Goal: Information Seeking & Learning: Learn about a topic

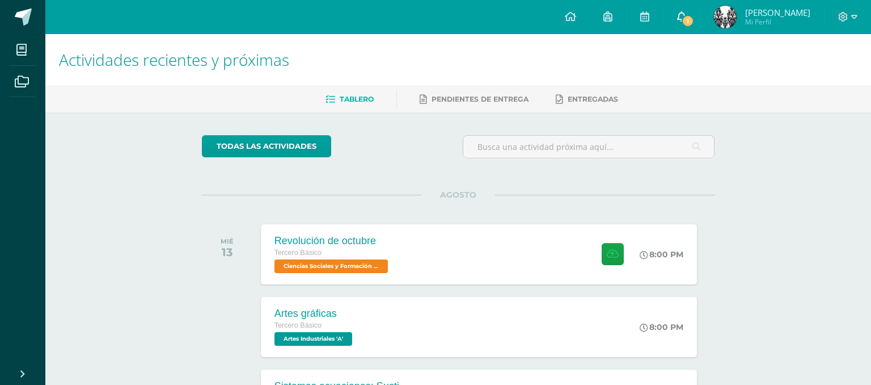
click at [694, 18] on span "1" at bounding box center [688, 21] width 12 height 12
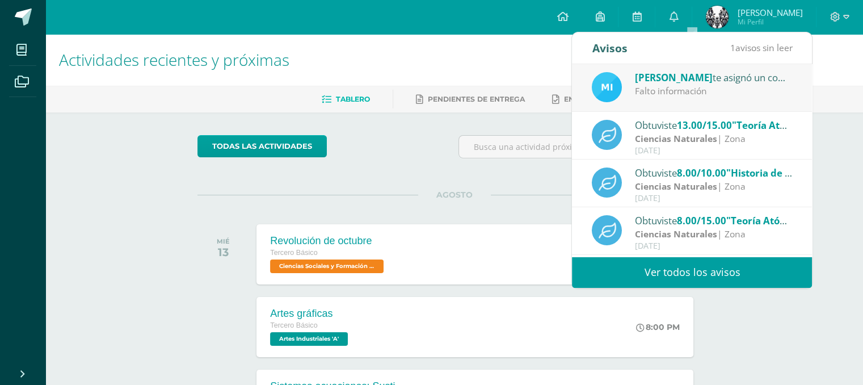
click at [733, 71] on div "[PERSON_NAME] te asignó un comentario en 'Primera guerra mundial' para 'Ciencia…" at bounding box center [714, 77] width 158 height 15
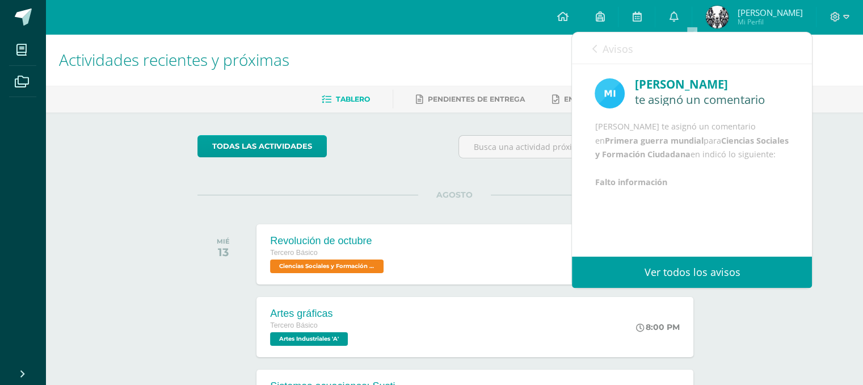
click at [595, 47] on icon at bounding box center [594, 48] width 5 height 9
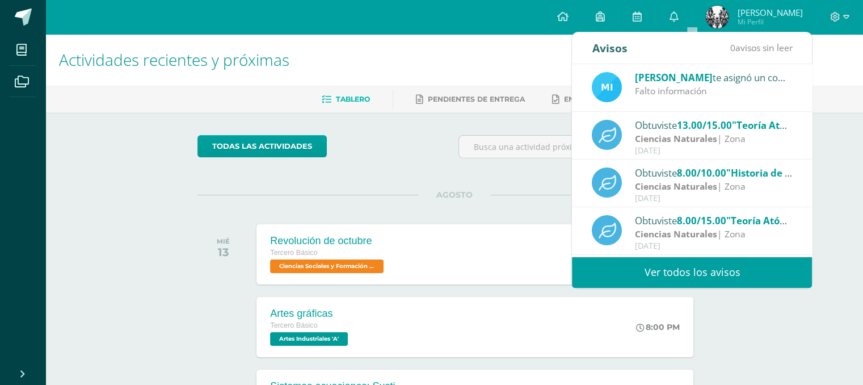
click at [677, 133] on strong "Ciencias Naturales" at bounding box center [676, 138] width 82 height 12
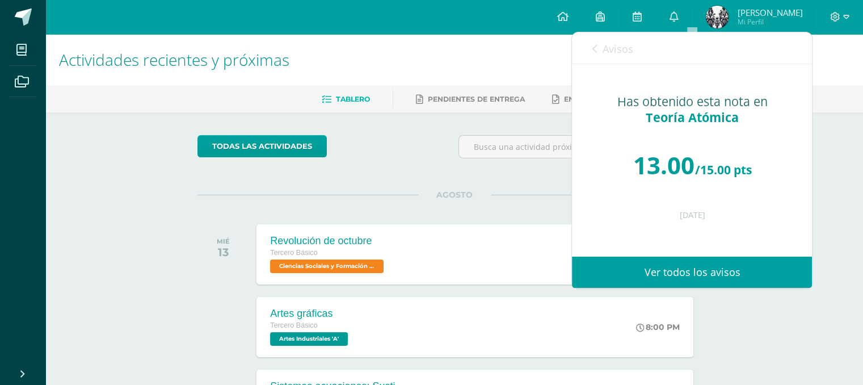
click at [602, 47] on span "Avisos" at bounding box center [617, 49] width 31 height 14
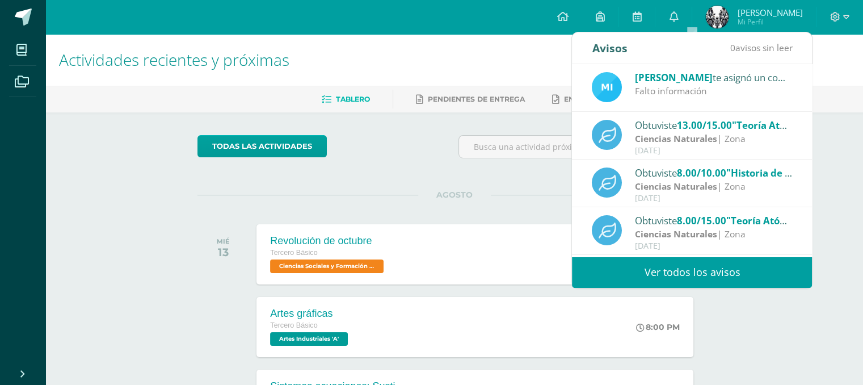
click at [656, 174] on div "Obtuviste 8.00/10.00 "Historia de la química" en Ciencias Naturales" at bounding box center [714, 172] width 158 height 15
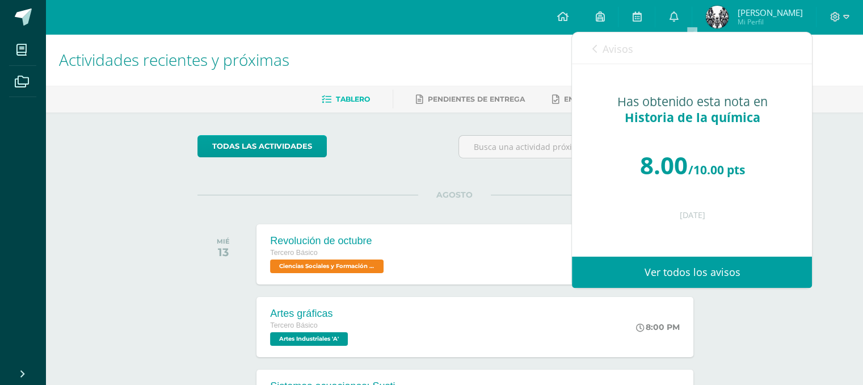
click at [598, 53] on link "Avisos" at bounding box center [612, 48] width 41 height 32
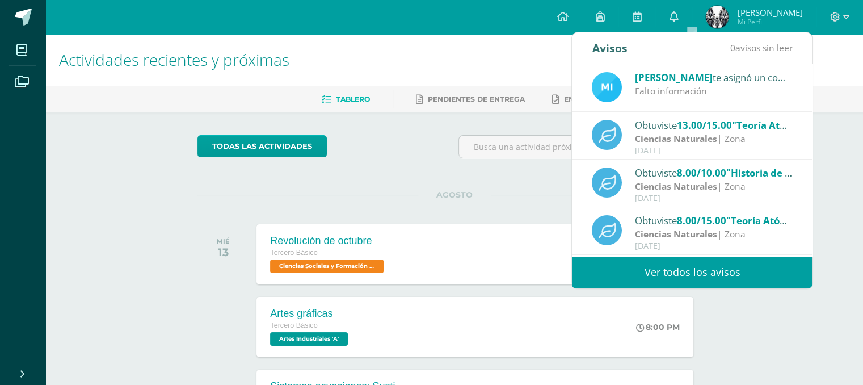
click at [651, 230] on strong "Ciencias Naturales" at bounding box center [676, 234] width 82 height 12
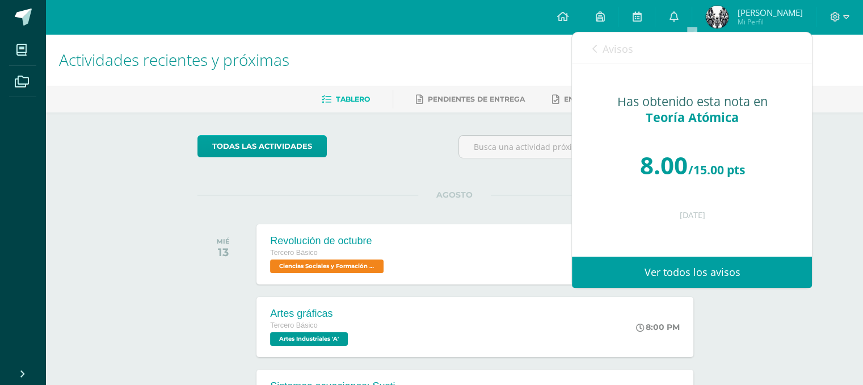
click at [598, 50] on link "Avisos" at bounding box center [612, 48] width 41 height 32
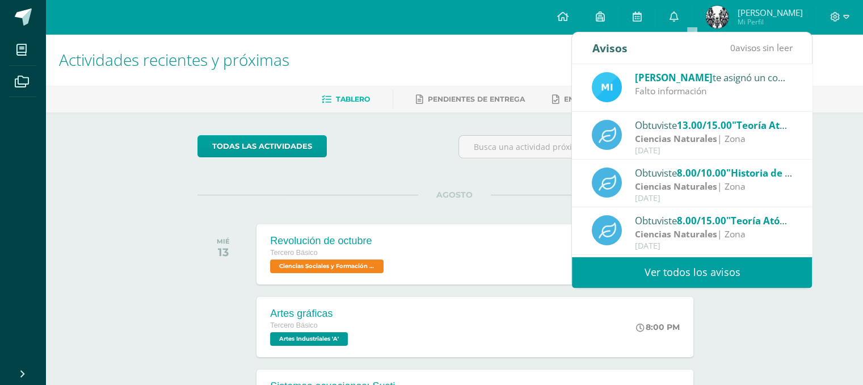
drag, startPoint x: 802, startPoint y: 116, endPoint x: 805, endPoint y: 132, distance: 15.6
click at [805, 132] on div "[PERSON_NAME] te asignó un comentario en 'Primera guerra mundial' para 'Ciencia…" at bounding box center [692, 160] width 240 height 192
click at [759, 66] on div "[PERSON_NAME] te asignó un comentario en 'Primera guerra mundial' para 'Ciencia…" at bounding box center [692, 88] width 240 height 48
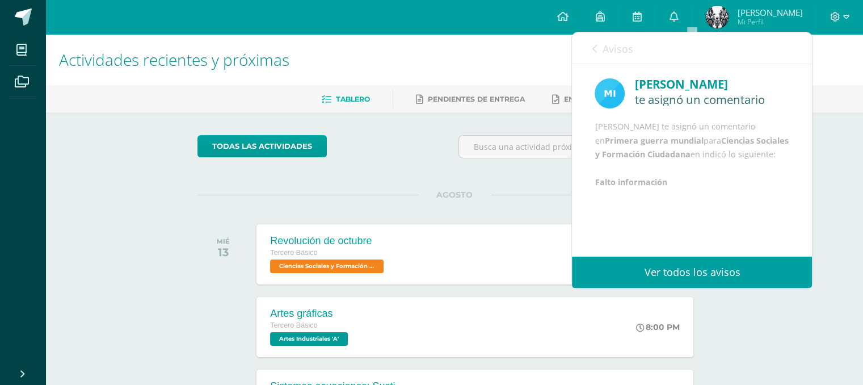
click at [597, 52] on link "Avisos" at bounding box center [612, 48] width 41 height 32
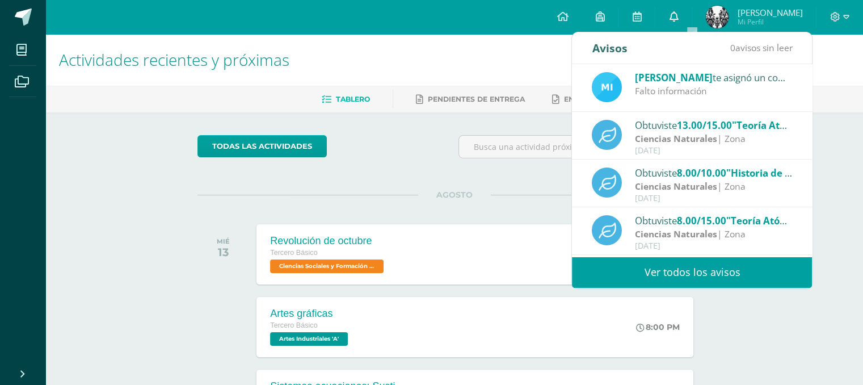
click at [692, 26] on link "0" at bounding box center [673, 17] width 36 height 34
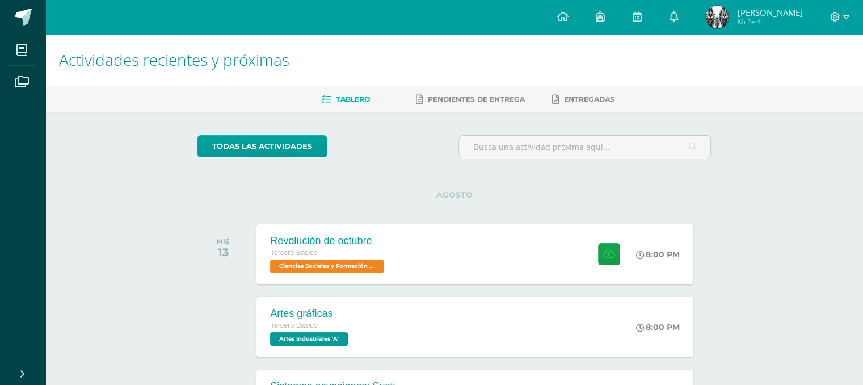
click at [488, 65] on h1 "Actividades recientes y próximas" at bounding box center [454, 60] width 790 height 52
click at [474, 263] on div "Revolución de octubre Tercero Básico Ciencias Sociales y Formación Ciudadana 'A…" at bounding box center [475, 254] width 441 height 61
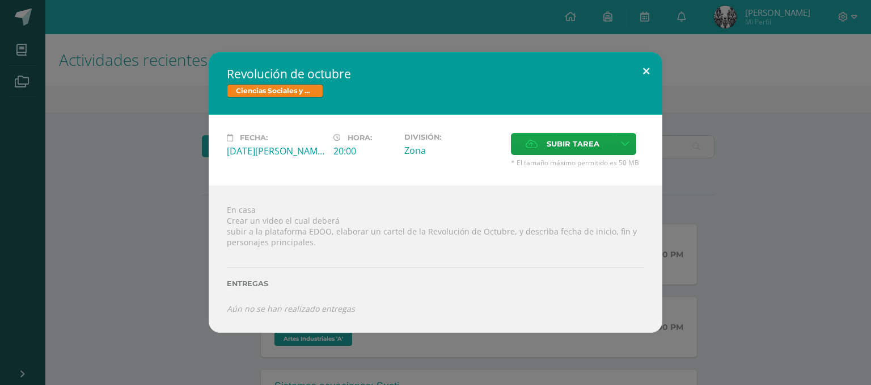
click at [641, 68] on button at bounding box center [646, 71] width 32 height 39
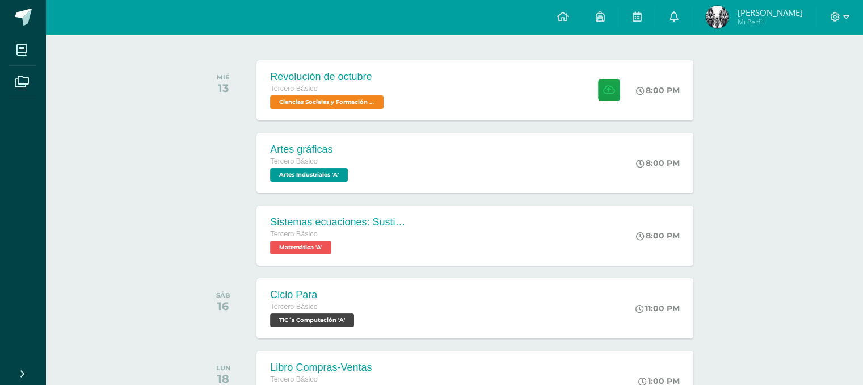
scroll to position [167, 0]
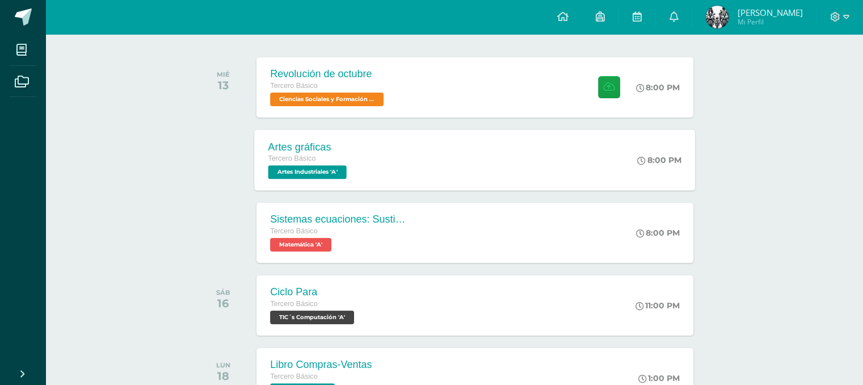
click at [552, 166] on div "Artes gráficas Tercero Básico Artes Industriales 'A' 8:00 PM Artes gráficas Art…" at bounding box center [475, 159] width 441 height 61
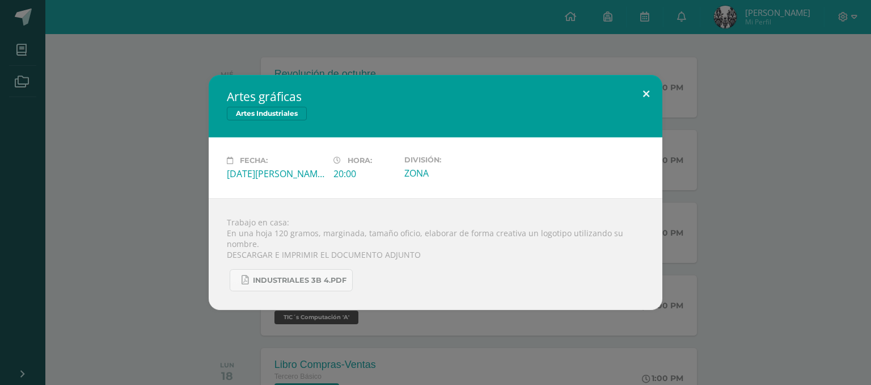
click at [646, 102] on button at bounding box center [646, 94] width 32 height 39
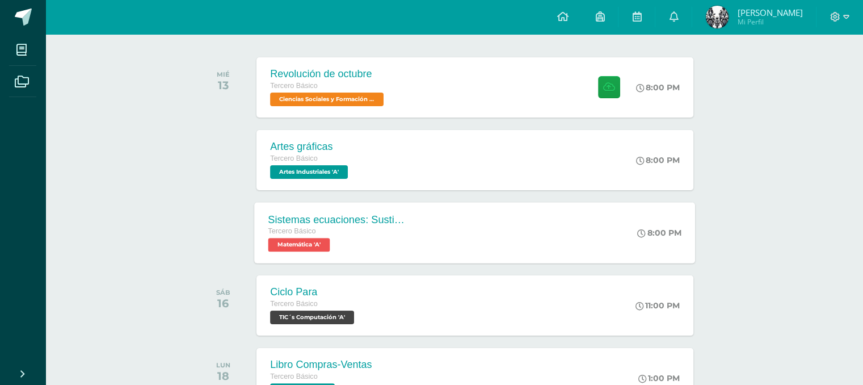
click at [511, 217] on div "Sistemas ecuaciones: Sustitución e igualación Tercero Básico Matemática 'A' 8:0…" at bounding box center [475, 232] width 441 height 61
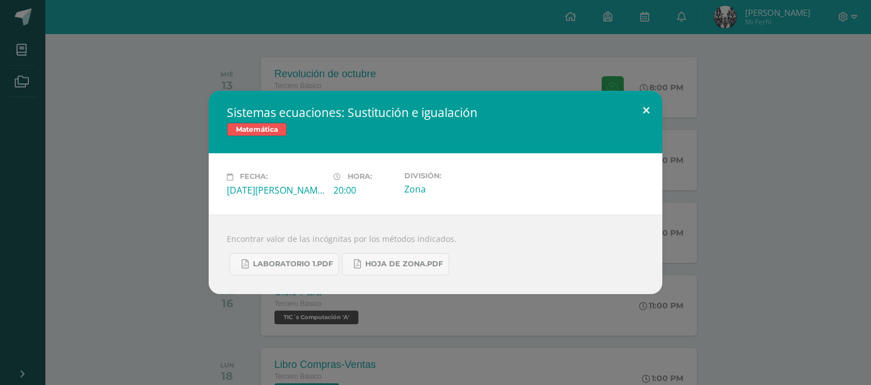
click at [648, 117] on button at bounding box center [646, 110] width 32 height 39
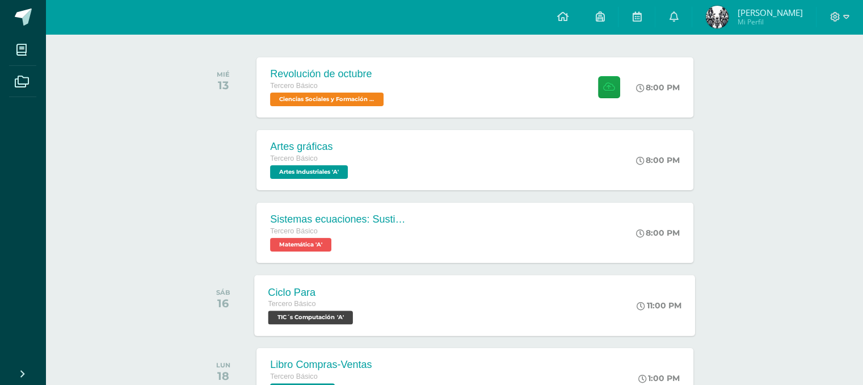
click at [532, 307] on div "Ciclo Para Tercero Básico TIC´s Computación 'A' 11:00 PM Ciclo Para TIC´s Compu…" at bounding box center [475, 305] width 441 height 61
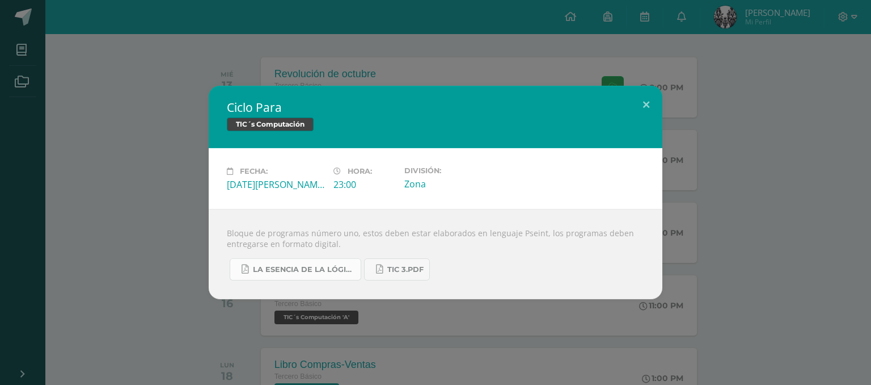
click at [339, 273] on span "La Esencia de la Lógica de Programación - [PERSON_NAME] - 1ra Edición.pdf" at bounding box center [304, 269] width 102 height 9
click at [643, 104] on button at bounding box center [646, 105] width 32 height 39
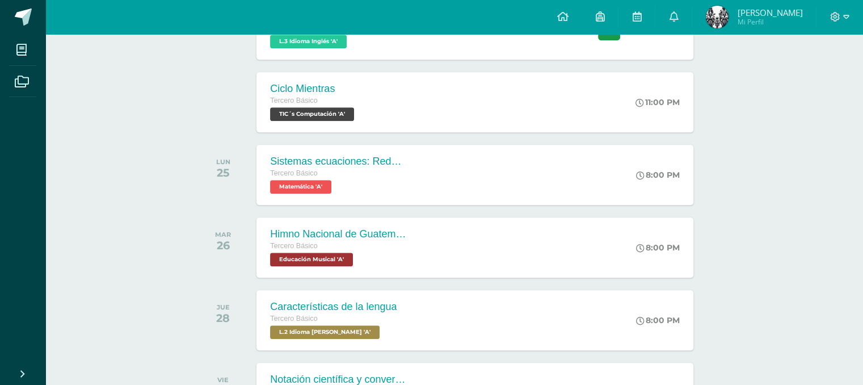
scroll to position [1110, 0]
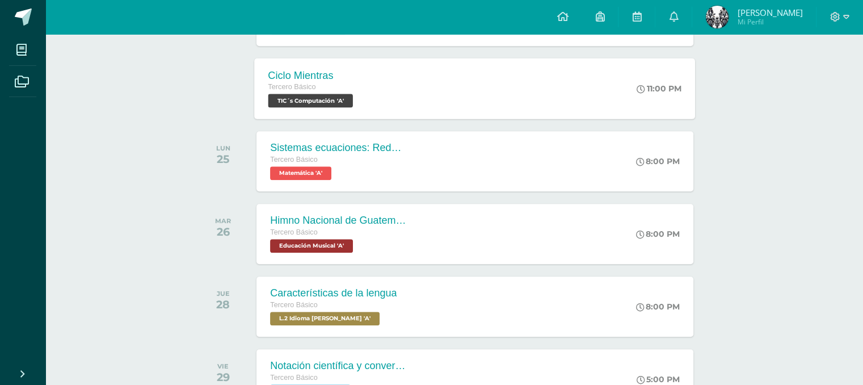
click at [504, 98] on div "Ciclo Mientras Tercero Básico TIC´s Computación 'A' 11:00 PM Ciclo Mientras TIC…" at bounding box center [475, 88] width 441 height 61
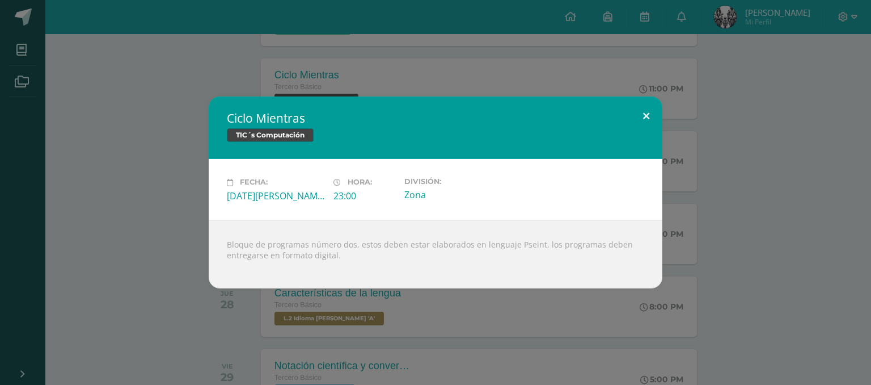
click at [641, 112] on button at bounding box center [646, 115] width 32 height 39
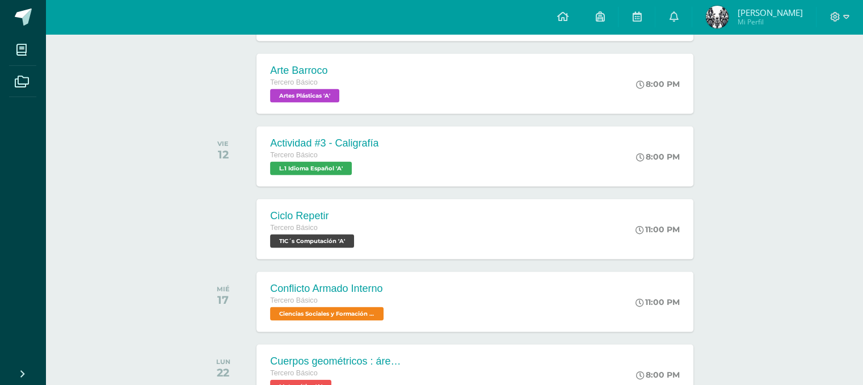
scroll to position [2345, 0]
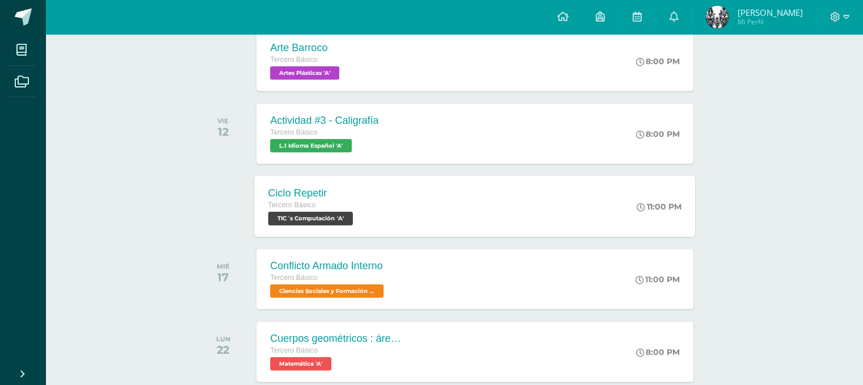
click at [474, 183] on div "Ciclo Repetir Tercero Básico TIC´s Computación 'A' 11:00 PM Ciclo Repetir TIC´s…" at bounding box center [475, 206] width 441 height 61
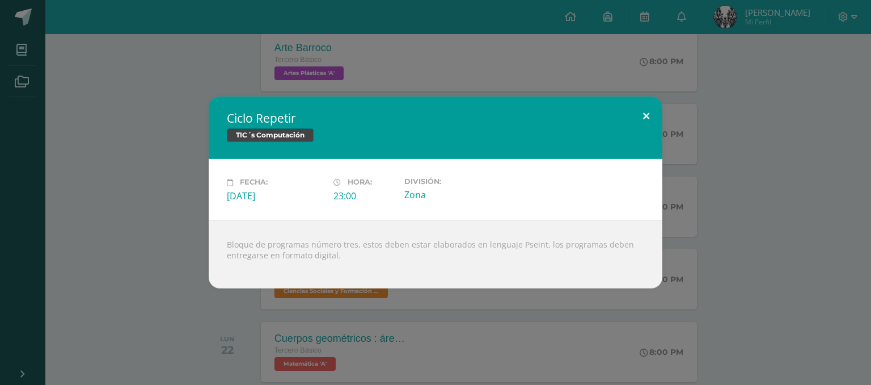
click at [649, 115] on button at bounding box center [646, 115] width 32 height 39
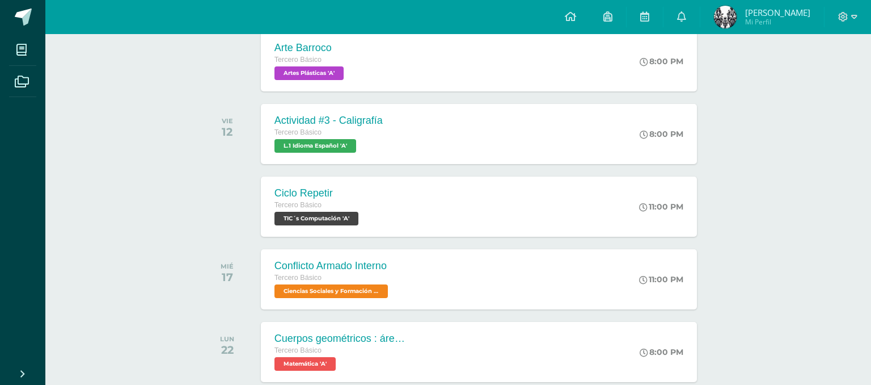
click at [649, 115] on div "Ciclo Repetir TIC´s Computación Fecha: [DATE] Hora: 23:00 División:" at bounding box center [436, 191] width 862 height 191
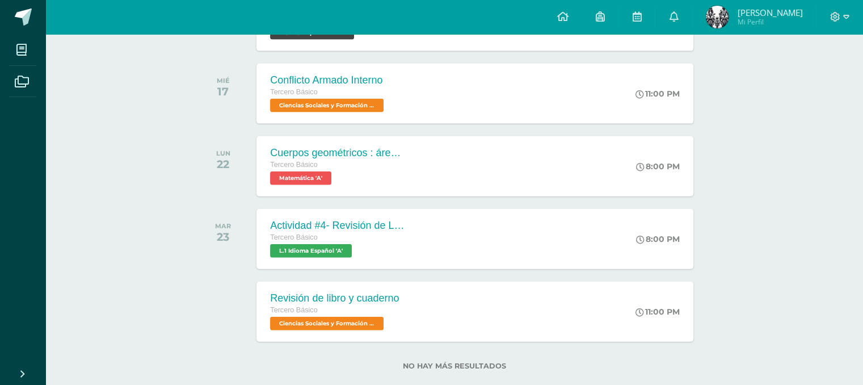
scroll to position [2529, 0]
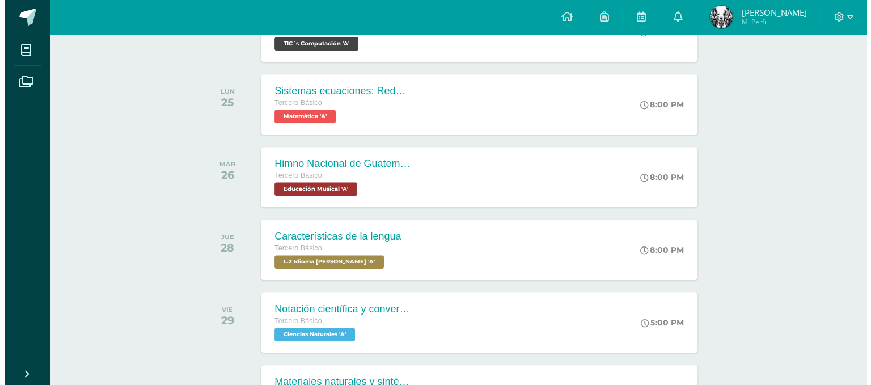
scroll to position [1167, 0]
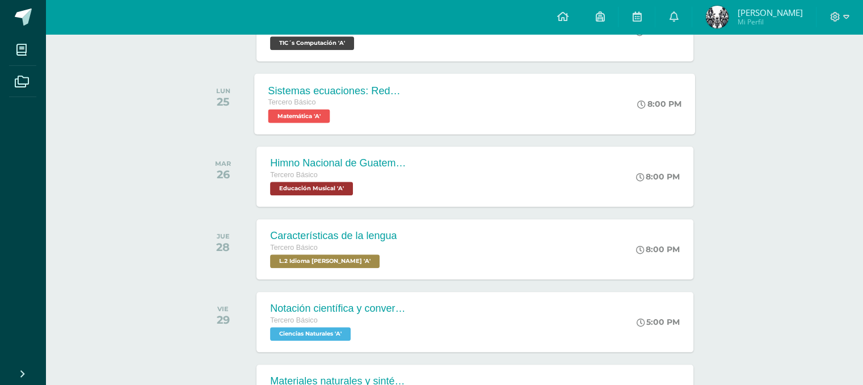
click at [523, 89] on div "Sistemas ecuaciones: Reducción y determinantes Tercero Básico Matemática 'A' 8:…" at bounding box center [475, 103] width 441 height 61
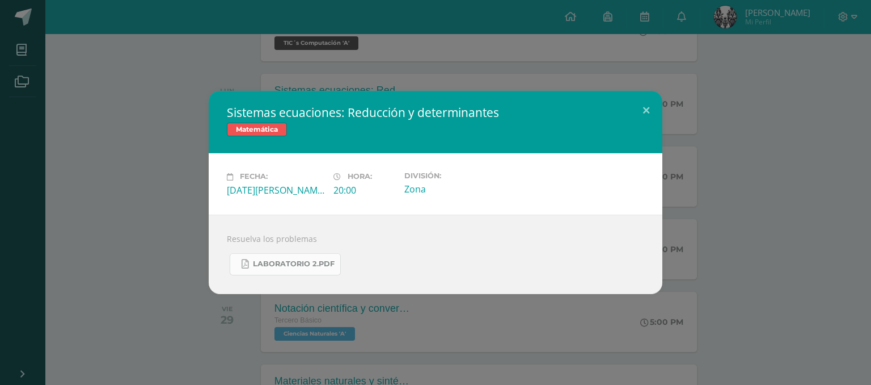
click at [318, 266] on span "Laboratorio 2.pdf" at bounding box center [294, 263] width 82 height 9
